Goal: Task Accomplishment & Management: Use online tool/utility

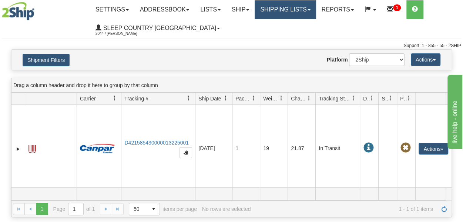
click at [281, 12] on link "Shipping lists" at bounding box center [284, 9] width 61 height 18
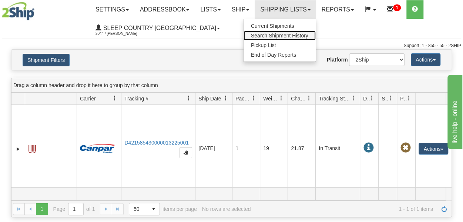
click at [274, 37] on span "Search Shipment History" at bounding box center [279, 36] width 57 height 6
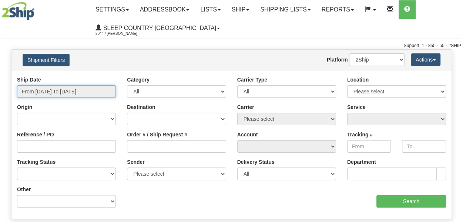
click at [74, 94] on input "From 08/20/2025 To 08/21/2025" at bounding box center [66, 91] width 99 height 13
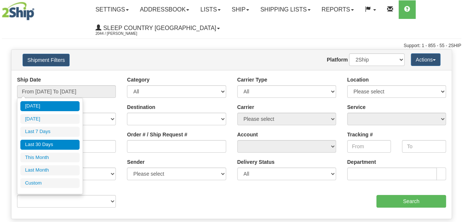
click at [43, 144] on li "Last 30 Days" at bounding box center [49, 144] width 59 height 10
type input "From [DATE] To [DATE]"
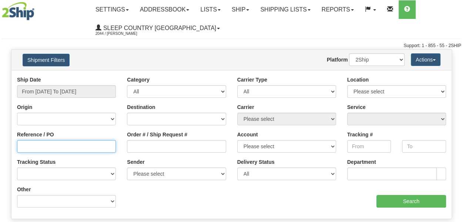
click at [45, 148] on input "Reference / PO" at bounding box center [66, 146] width 99 height 13
paste input "9000I005891"
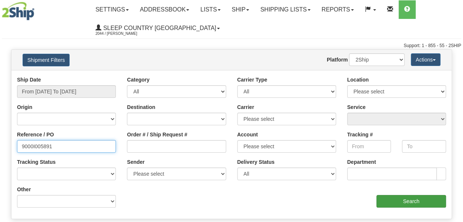
type input "9000I005891"
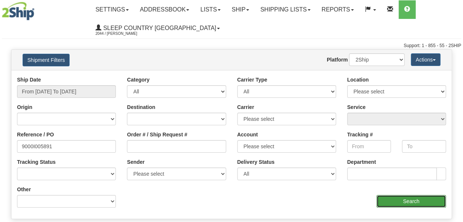
click at [388, 199] on input "Search" at bounding box center [411, 201] width 70 height 13
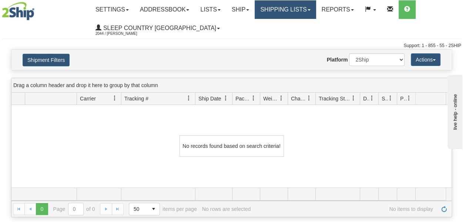
click at [307, 14] on link "Shipping lists" at bounding box center [284, 9] width 61 height 18
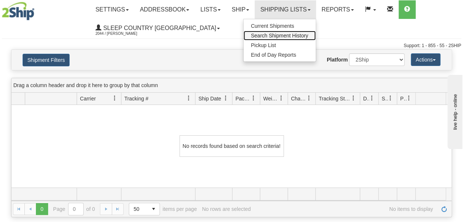
click at [280, 35] on span "Search Shipment History" at bounding box center [279, 36] width 57 height 6
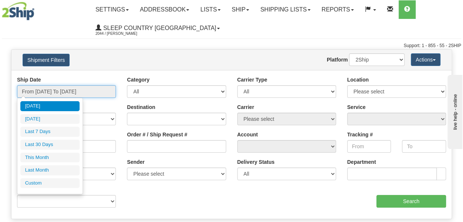
click at [52, 93] on input "From 08/20/2025 To 08/21/2025" at bounding box center [66, 91] width 99 height 13
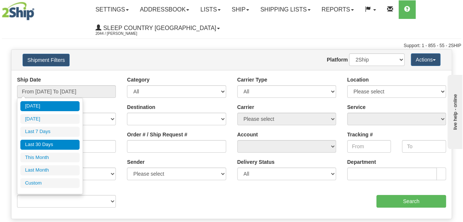
click at [37, 142] on li "Last 30 Days" at bounding box center [49, 144] width 59 height 10
type input "From [DATE] To [DATE]"
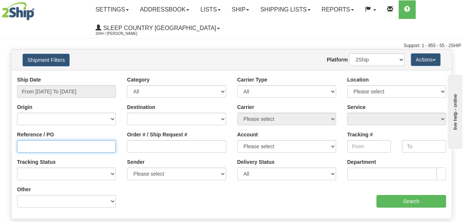
click at [31, 147] on input "Reference / PO" at bounding box center [66, 146] width 99 height 13
paste input "9000I005891"
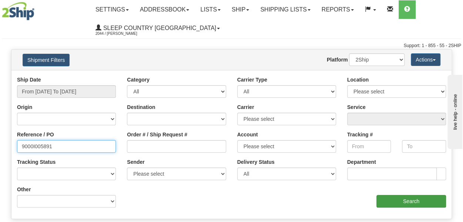
type input "9000I005891"
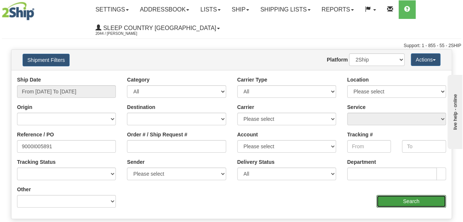
click at [427, 199] on input "Search" at bounding box center [411, 201] width 70 height 13
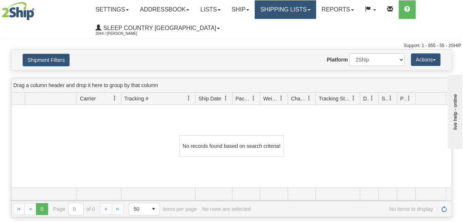
click at [298, 15] on link "Shipping lists" at bounding box center [284, 9] width 61 height 18
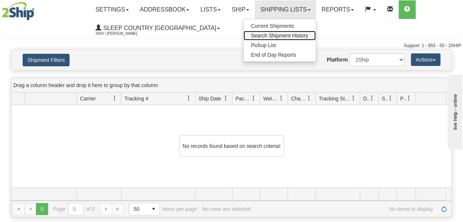
click at [297, 33] on span "Search Shipment History" at bounding box center [279, 36] width 57 height 6
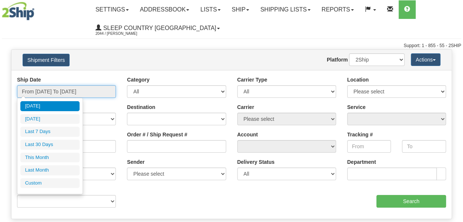
click at [70, 91] on input "From [DATE] To [DATE]" at bounding box center [66, 91] width 99 height 13
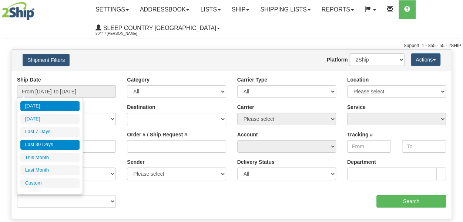
click at [44, 144] on li "Last 30 Days" at bounding box center [49, 144] width 59 height 10
type input "From 07/23/2025 To 08/21/2025"
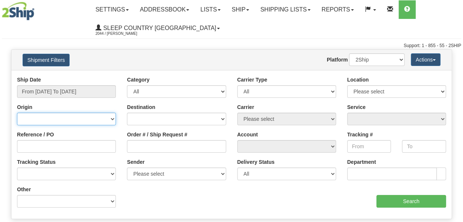
click at [35, 118] on select "Canada United States Mexico Puerto Rico Romania Australia New Zealand SouthAfri…" at bounding box center [66, 118] width 99 height 13
click at [37, 118] on select "Canada United States Mexico Puerto Rico Romania Australia New Zealand SouthAfri…" at bounding box center [66, 118] width 99 height 13
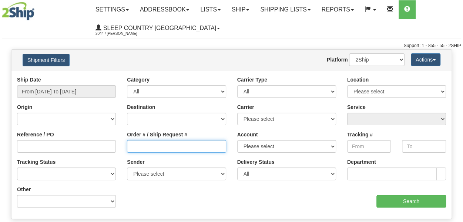
click at [141, 146] on input "Order # / Ship Request #" at bounding box center [176, 146] width 99 height 13
paste input "9000I005891"
type input "9000I005891"
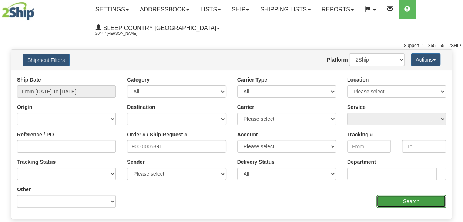
click at [405, 202] on input "Search" at bounding box center [411, 201] width 70 height 13
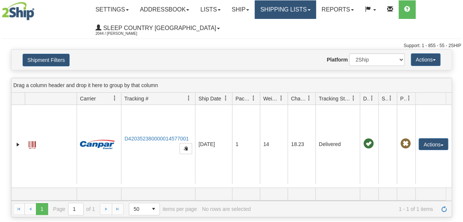
click at [295, 12] on link "Shipping lists" at bounding box center [284, 9] width 61 height 18
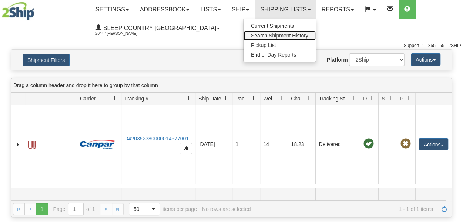
click at [285, 34] on span "Search Shipment History" at bounding box center [279, 36] width 57 height 6
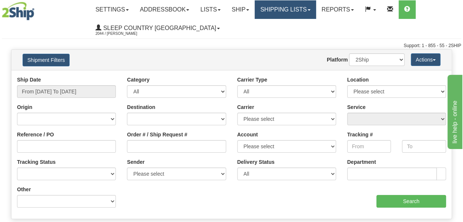
click at [298, 13] on link "Shipping lists" at bounding box center [284, 9] width 61 height 18
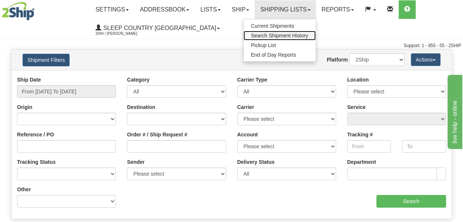
click at [286, 36] on span "Search Shipment History" at bounding box center [279, 36] width 57 height 6
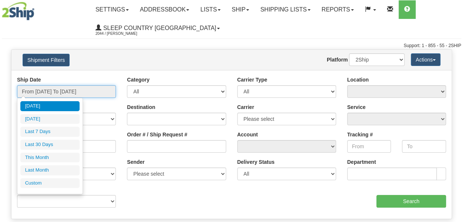
click at [82, 94] on input "From 08/20/2025 To 08/21/2025" at bounding box center [66, 91] width 99 height 13
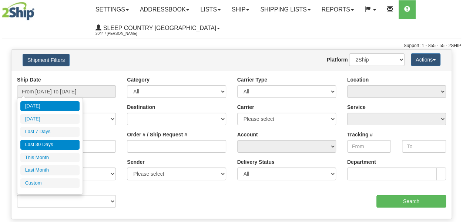
click at [50, 142] on li "Last 30 Days" at bounding box center [49, 144] width 59 height 10
type input "From 07/23/2025 To 08/21/2025"
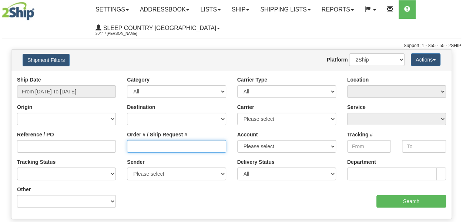
click at [148, 147] on input "Order # / Ship Request #" at bounding box center [176, 146] width 99 height 13
paste input "9000I005891"
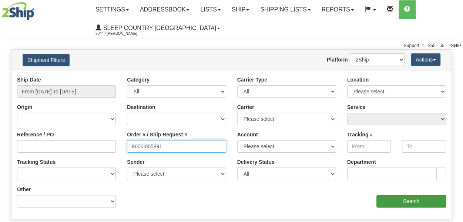
type input "9000I005891"
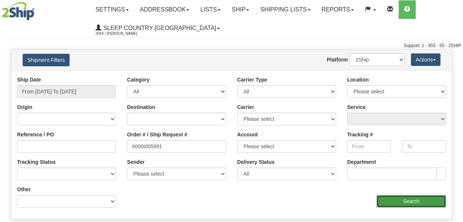
click at [397, 197] on input "Search" at bounding box center [411, 201] width 70 height 13
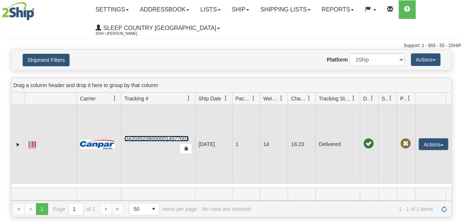
click at [146, 137] on link "D420352380000014577001" at bounding box center [156, 138] width 64 height 6
click at [426, 142] on button "Actions" at bounding box center [433, 144] width 30 height 12
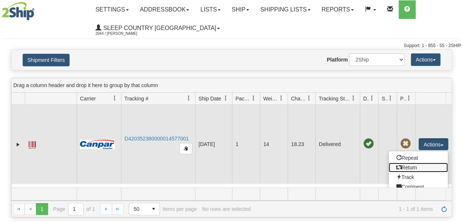
click at [411, 167] on link "Return" at bounding box center [417, 167] width 59 height 10
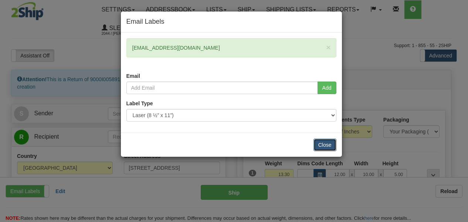
click at [327, 143] on button "Close" at bounding box center [325, 144] width 23 height 13
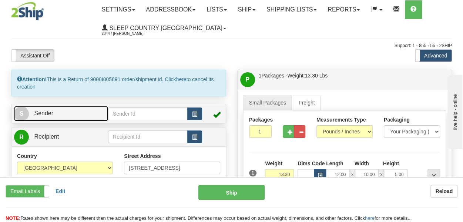
click at [27, 110] on span "S" at bounding box center [21, 113] width 15 height 15
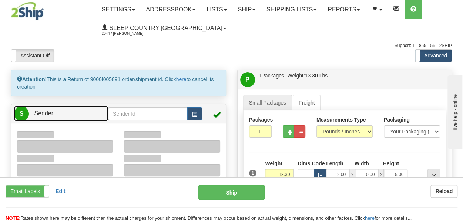
type input "14:01"
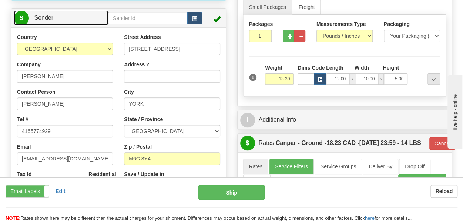
scroll to position [148, 0]
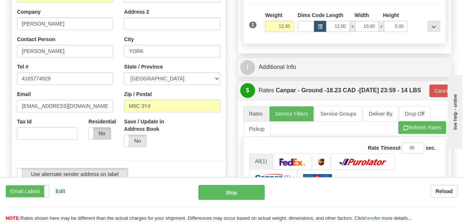
click at [95, 132] on label "No" at bounding box center [100, 133] width 22 height 12
type input "1"
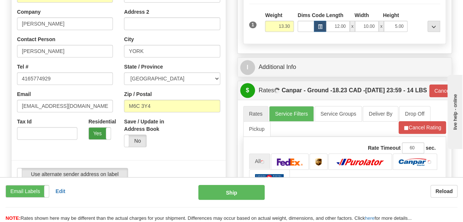
scroll to position [0, 0]
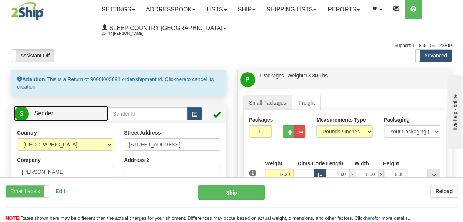
click at [23, 110] on span "S" at bounding box center [21, 113] width 15 height 15
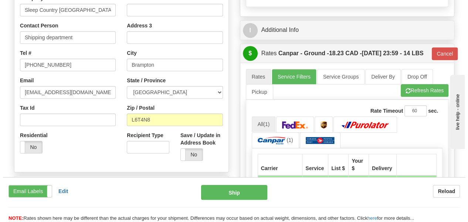
scroll to position [222, 0]
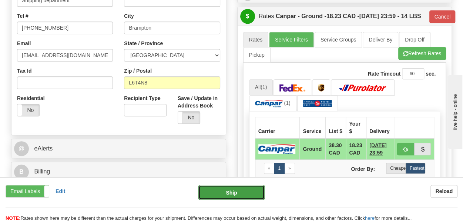
click at [224, 193] on button "Ship" at bounding box center [231, 192] width 66 height 15
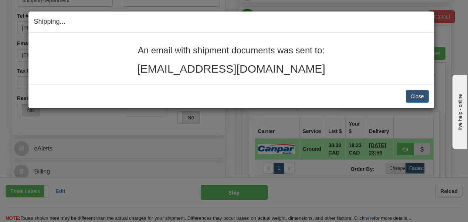
drag, startPoint x: 136, startPoint y: 48, endPoint x: 304, endPoint y: 74, distance: 169.5
click at [304, 74] on div "An email with shipment documents was sent to: deenamandell2@gmail.com" at bounding box center [231, 59] width 395 height 29
copy div "An email with shipment documents was sent to: deenamandell2@gmail.com"
click at [417, 97] on button "Close" at bounding box center [417, 96] width 23 height 13
